Goal: Task Accomplishment & Management: Manage account settings

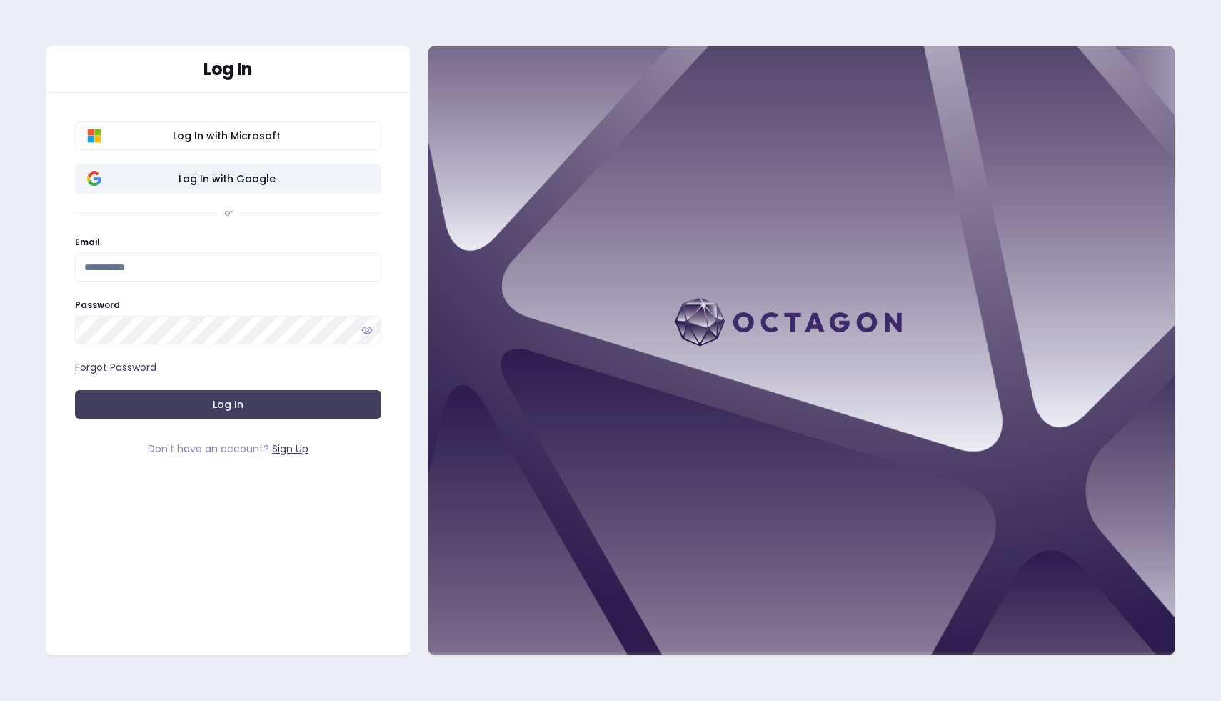
click at [261, 181] on span "Log In with Google" at bounding box center [226, 178] width 285 height 14
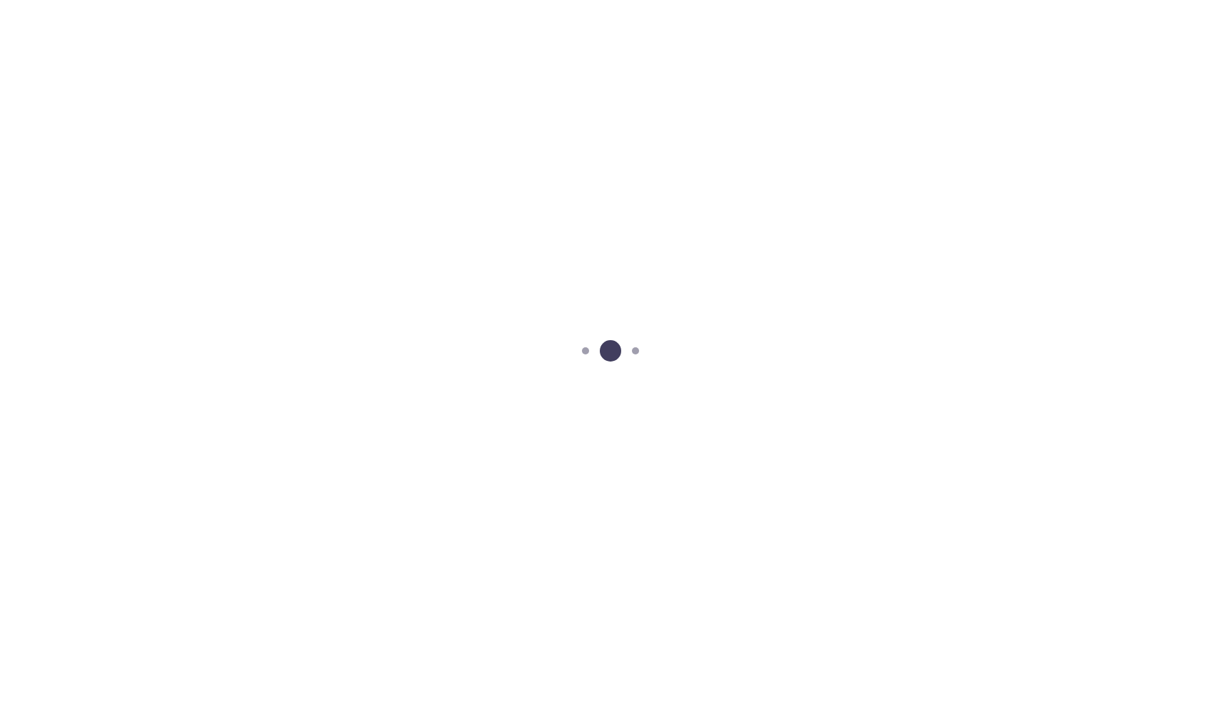
click at [409, 314] on div at bounding box center [610, 350] width 1221 height 701
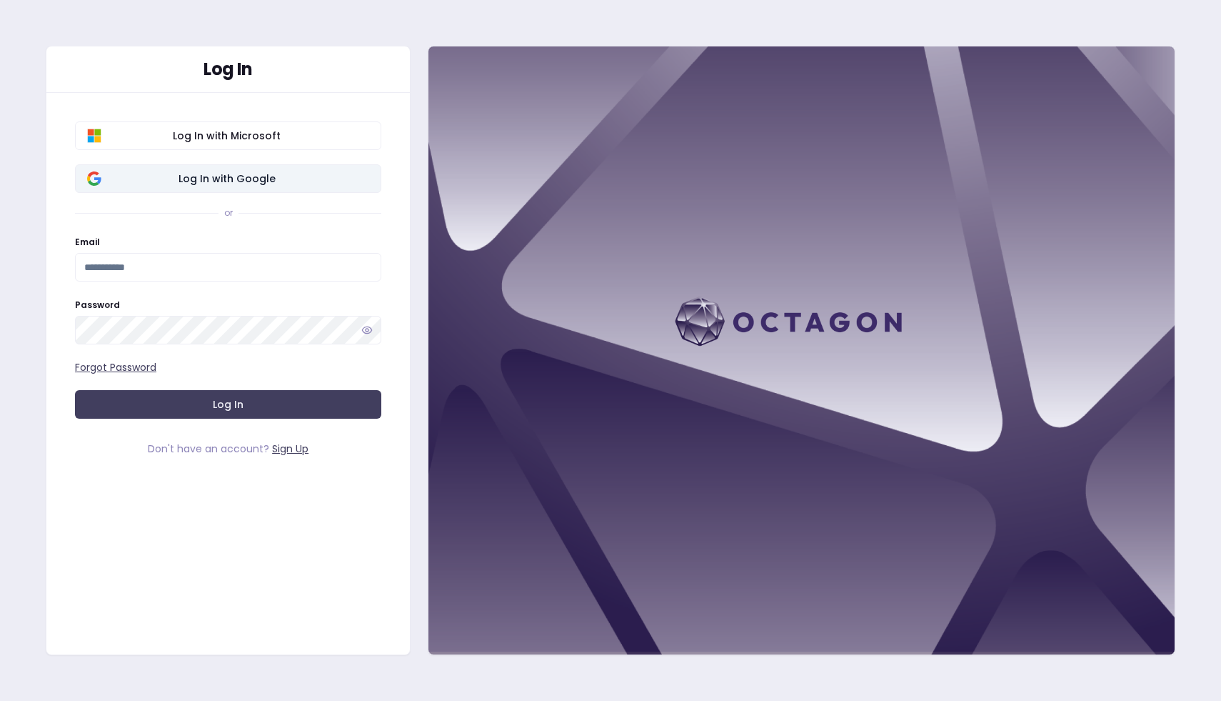
click at [244, 186] on button "Log In with Google" at bounding box center [228, 178] width 306 height 29
click at [284, 162] on div "Log In with Microsoft Log In with Google or Email Password Forgot Password Log …" at bounding box center [228, 283] width 364 height 380
click at [282, 171] on span "Log In with Google" at bounding box center [226, 178] width 285 height 14
